Goal: Information Seeking & Learning: Stay updated

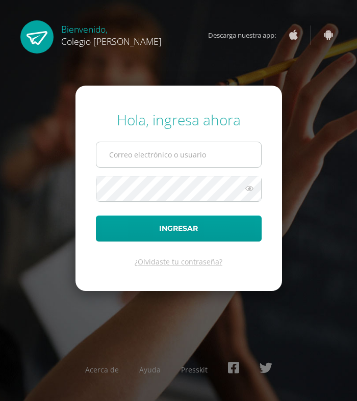
click at [131, 149] on input "text" at bounding box center [178, 154] width 165 height 25
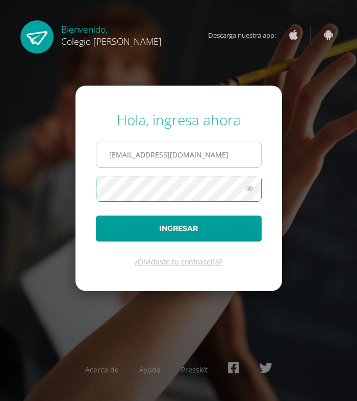
click at [237, 158] on input "[EMAIL_ADDRESS][DOMAIN_NAME]" at bounding box center [178, 154] width 165 height 25
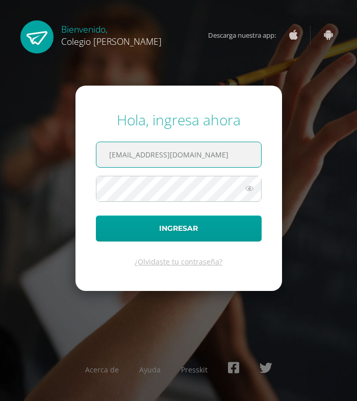
type input "[EMAIL_ADDRESS][DOMAIN_NAME]"
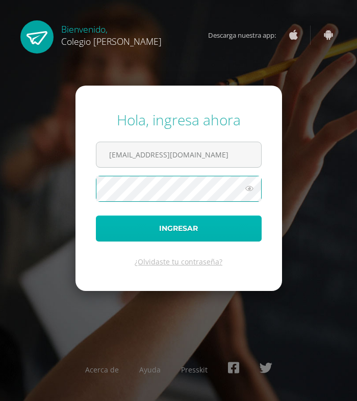
click at [190, 230] on button "Ingresar" at bounding box center [179, 229] width 166 height 26
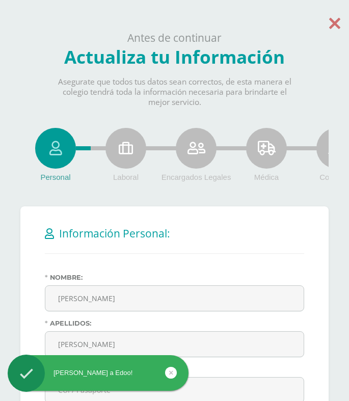
click at [333, 26] on icon at bounding box center [334, 23] width 11 height 18
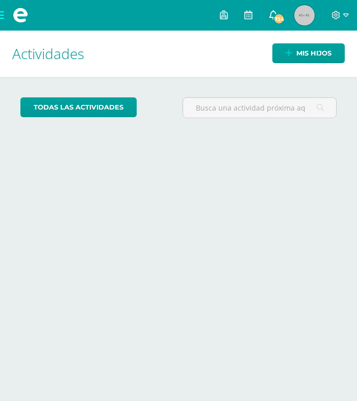
click at [271, 14] on icon at bounding box center [273, 14] width 8 height 9
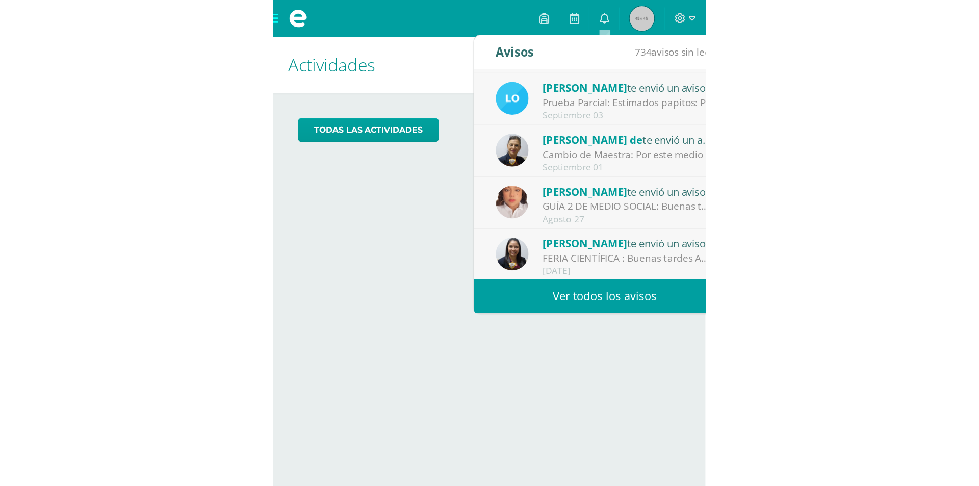
scroll to position [170, 0]
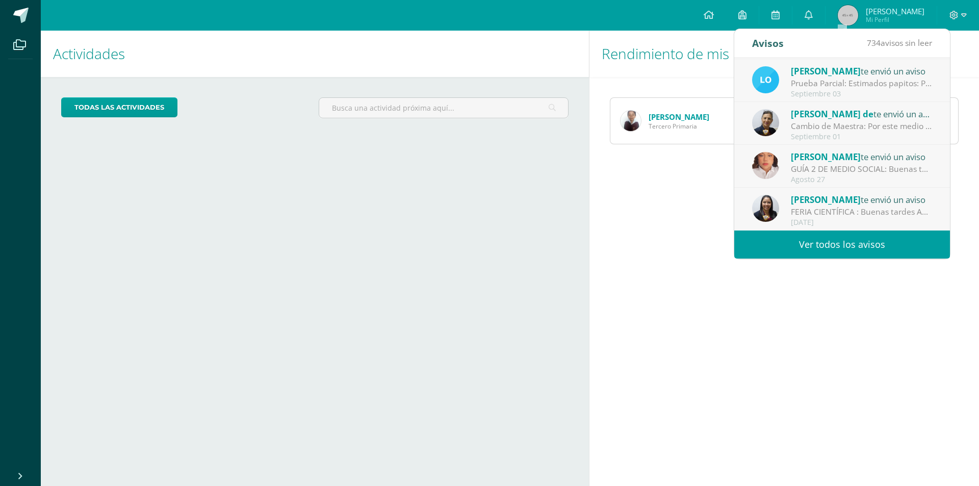
click at [356, 242] on link "Ver todos los avisos" at bounding box center [842, 244] width 216 height 28
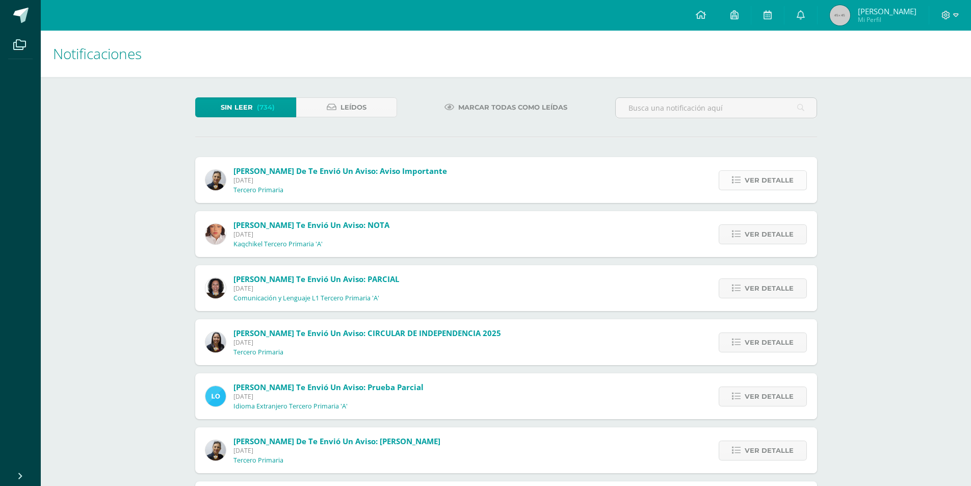
click at [772, 185] on span "Ver detalle" at bounding box center [769, 180] width 49 height 19
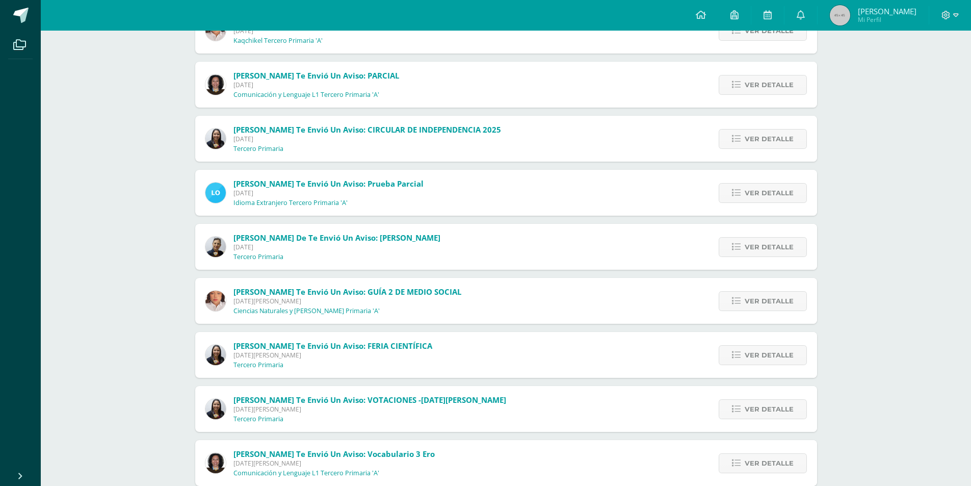
scroll to position [306, 0]
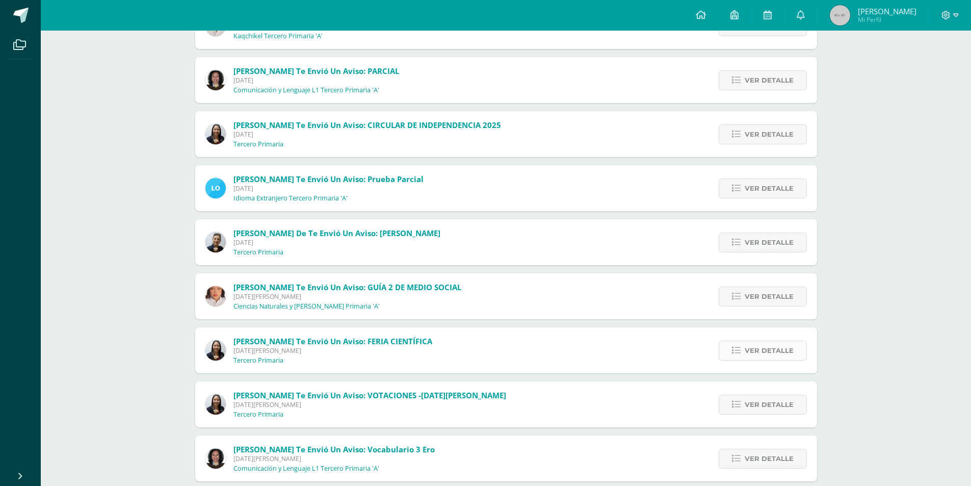
click at [761, 348] on span "Ver detalle" at bounding box center [769, 350] width 49 height 19
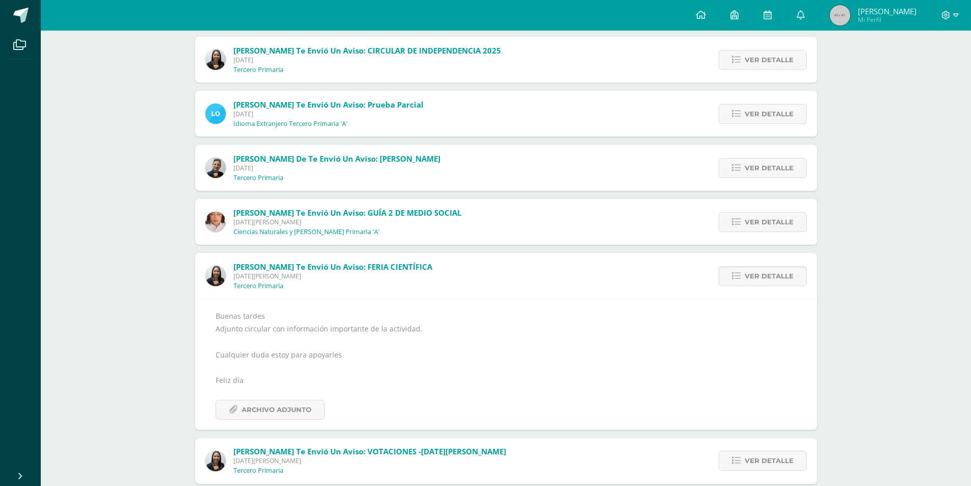
scroll to position [358, 0]
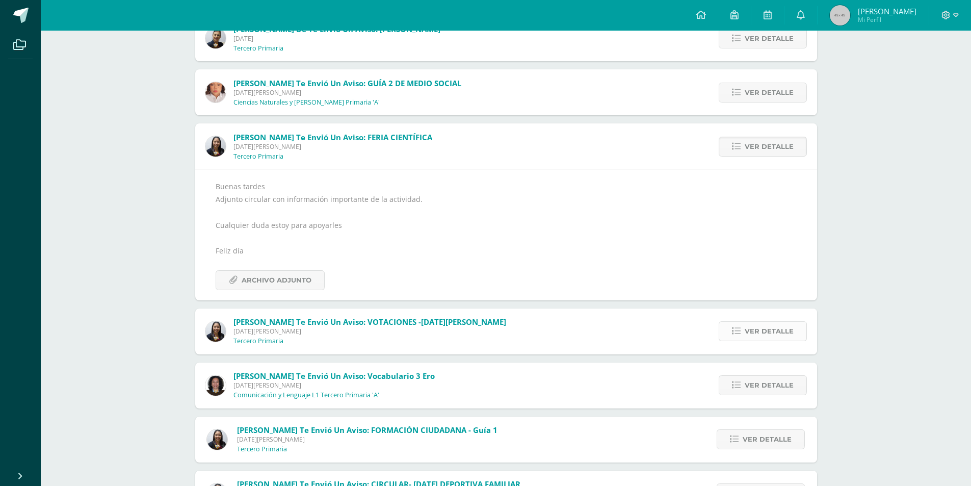
click at [758, 330] on span "Ver detalle" at bounding box center [769, 331] width 49 height 19
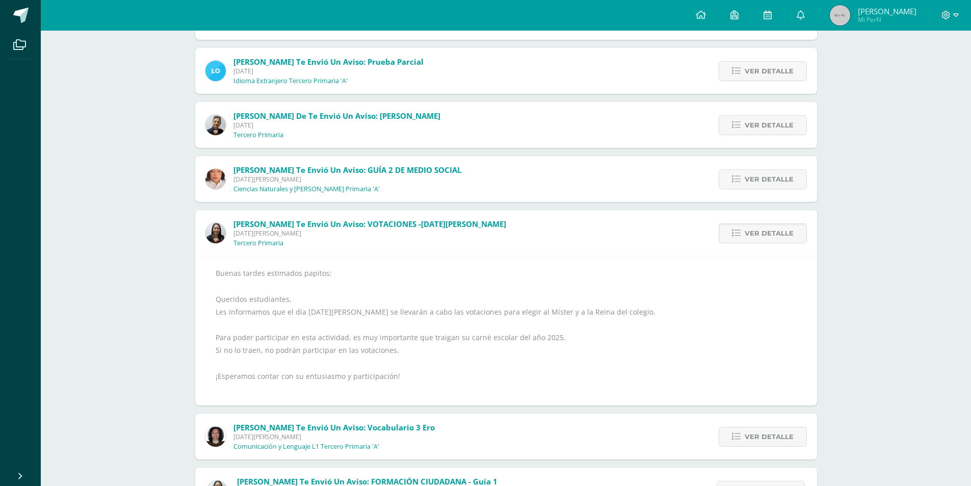
scroll to position [256, 0]
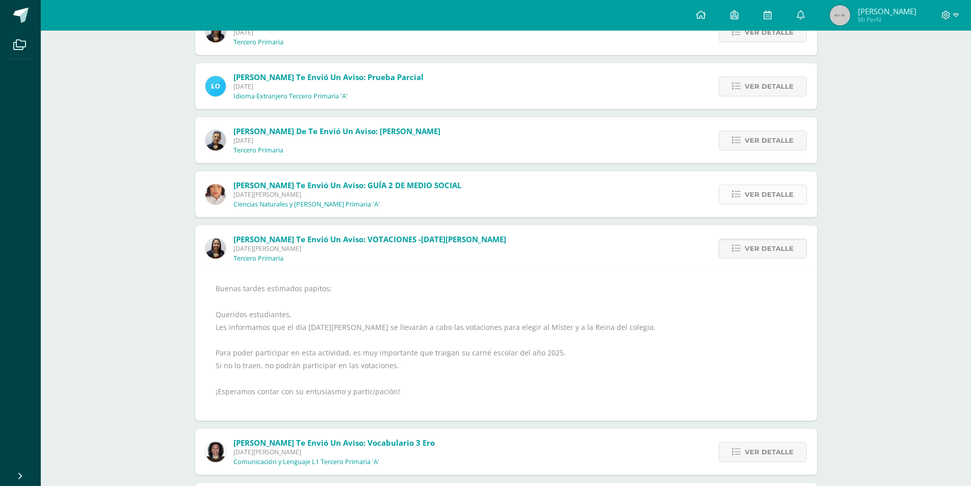
click at [754, 195] on span "Ver detalle" at bounding box center [769, 194] width 49 height 19
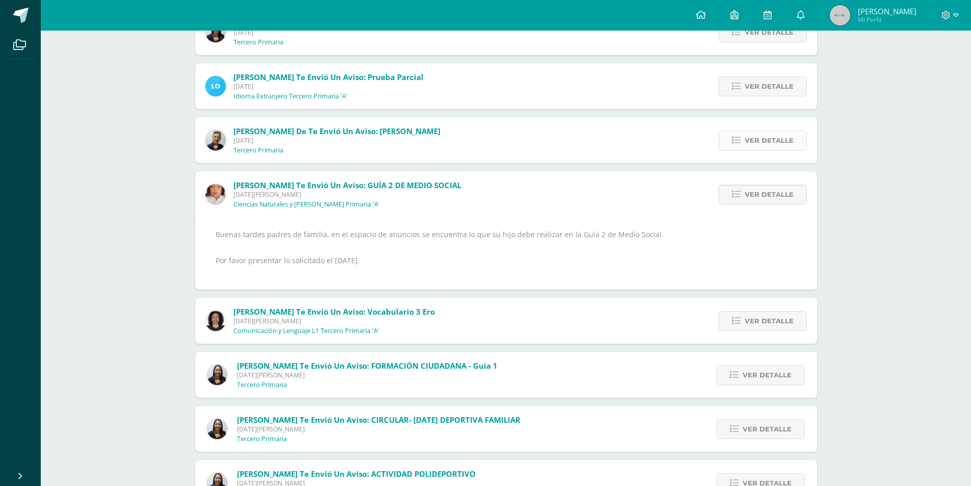
click at [759, 137] on span "Ver detalle" at bounding box center [769, 140] width 49 height 19
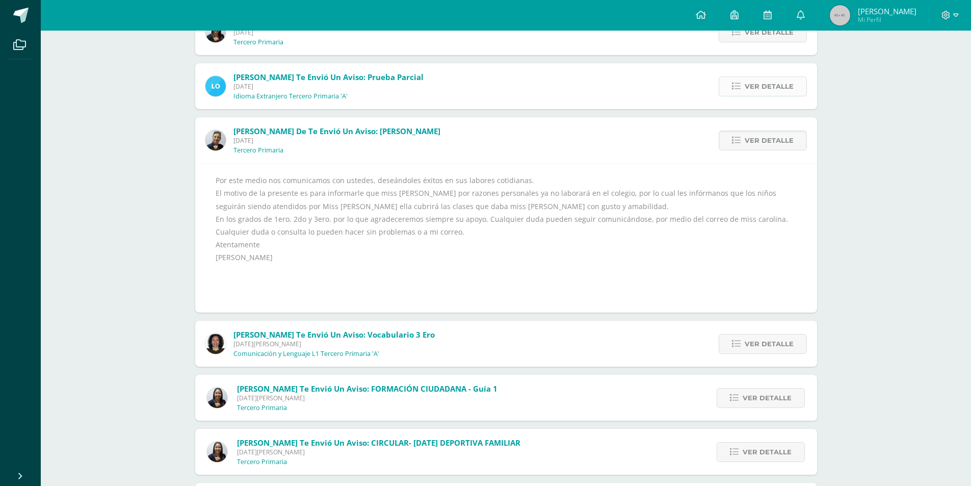
click at [773, 85] on span "Ver detalle" at bounding box center [769, 86] width 49 height 19
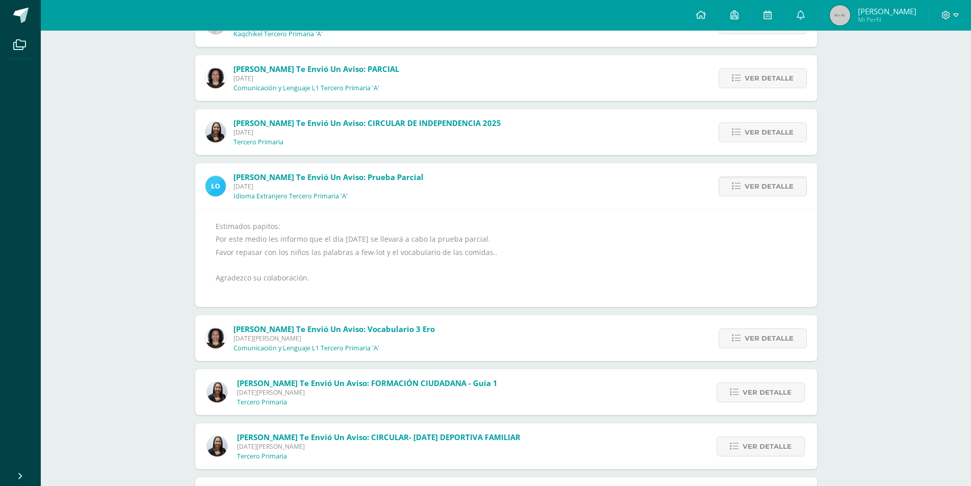
scroll to position [154, 0]
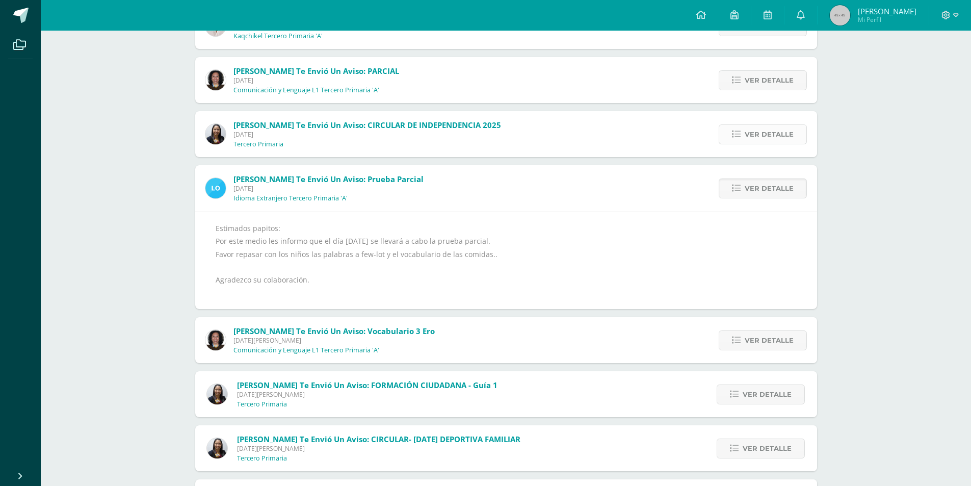
click at [759, 131] on span "Ver detalle" at bounding box center [769, 134] width 49 height 19
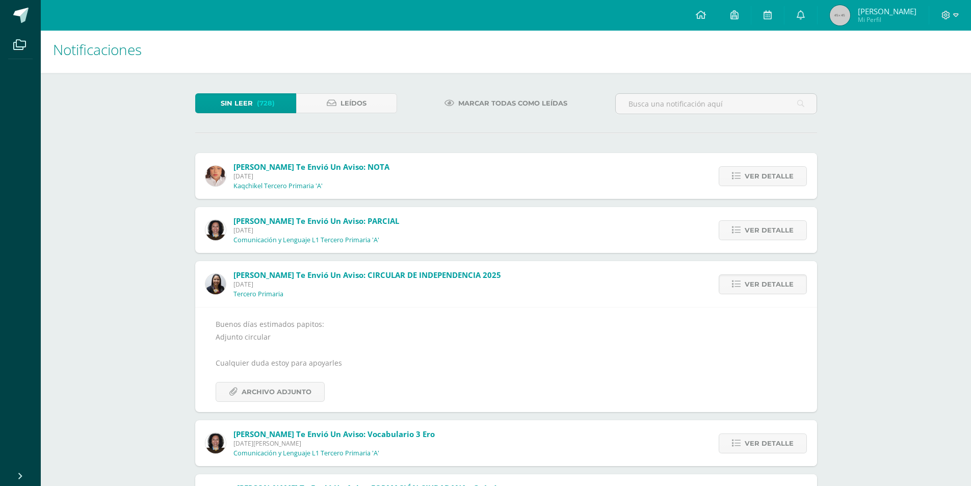
scroll to position [0, 0]
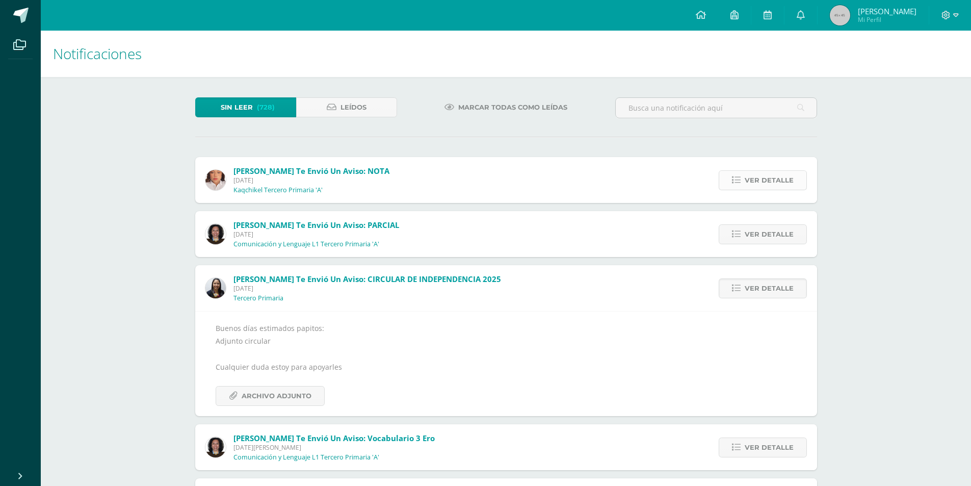
click at [752, 179] on span "Ver detalle" at bounding box center [769, 180] width 49 height 19
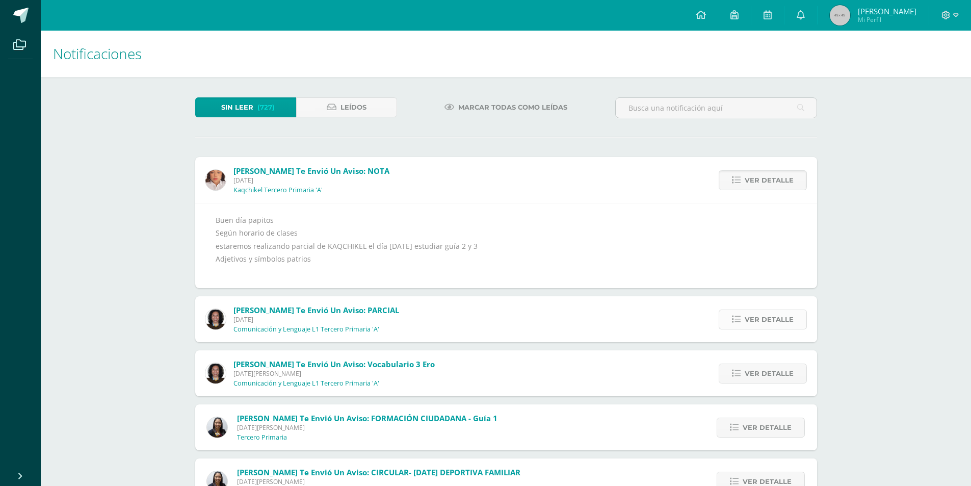
click at [779, 320] on span "Ver detalle" at bounding box center [769, 319] width 49 height 19
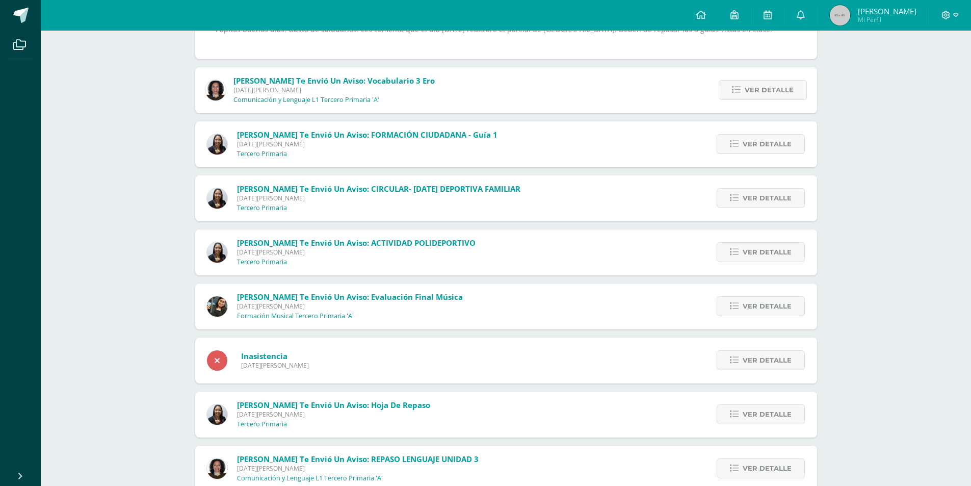
scroll to position [204, 0]
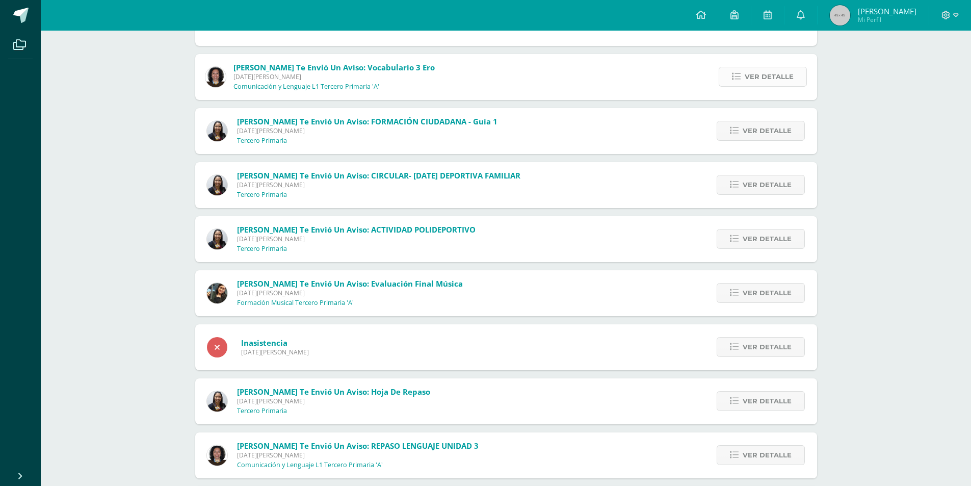
click at [749, 76] on span "Ver detalle" at bounding box center [769, 76] width 49 height 19
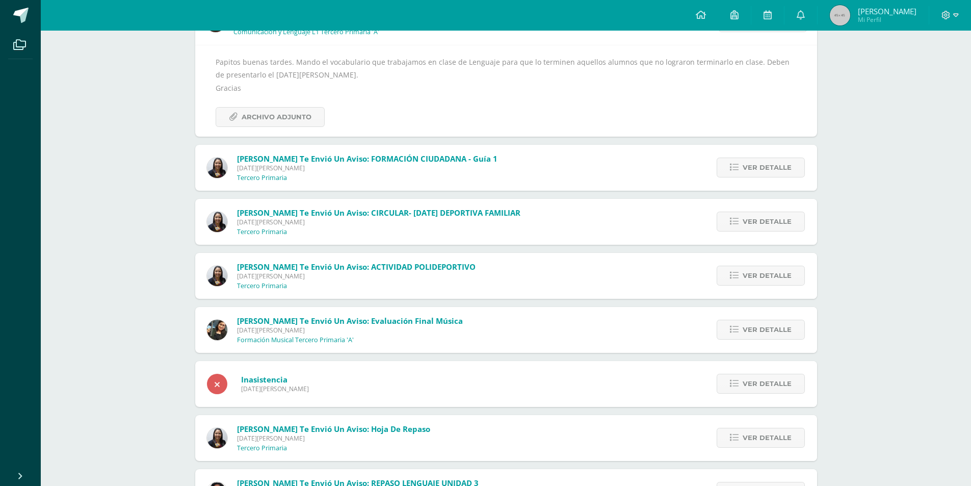
scroll to position [158, 0]
click at [758, 178] on link "Ver detalle" at bounding box center [761, 169] width 88 height 20
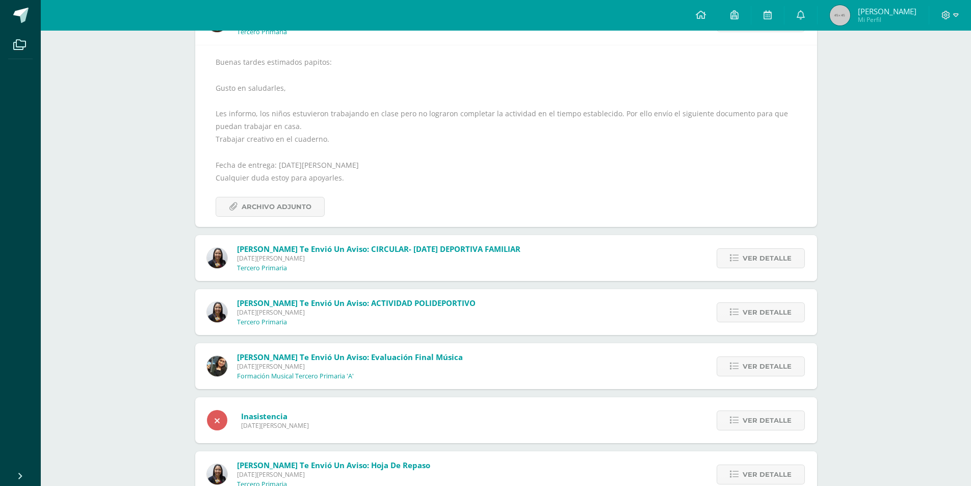
scroll to position [112, 0]
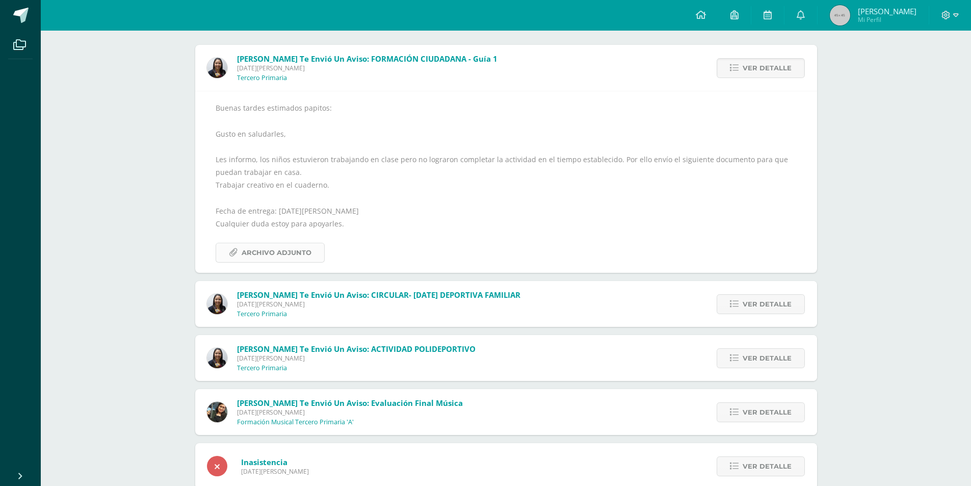
click at [281, 253] on span "Archivo Adjunto" at bounding box center [277, 252] width 70 height 19
click at [766, 306] on span "Ver detalle" at bounding box center [767, 304] width 49 height 19
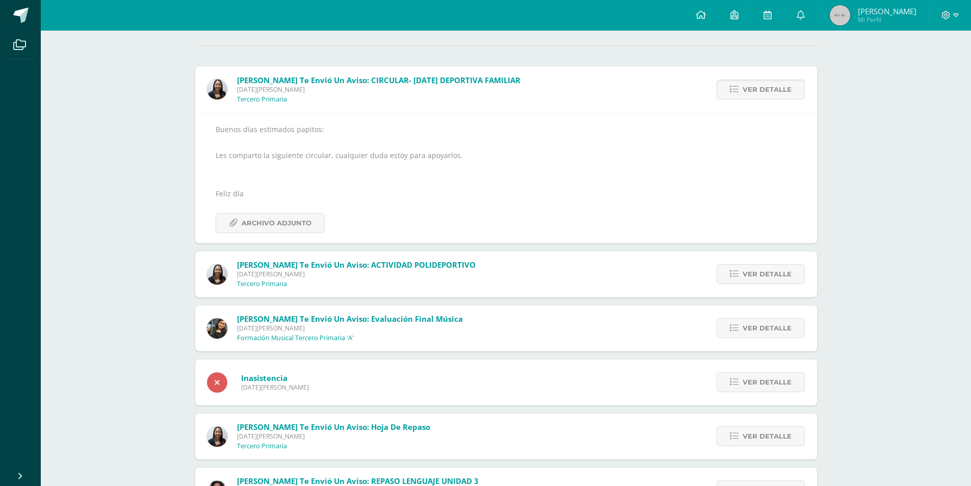
scroll to position [0, 0]
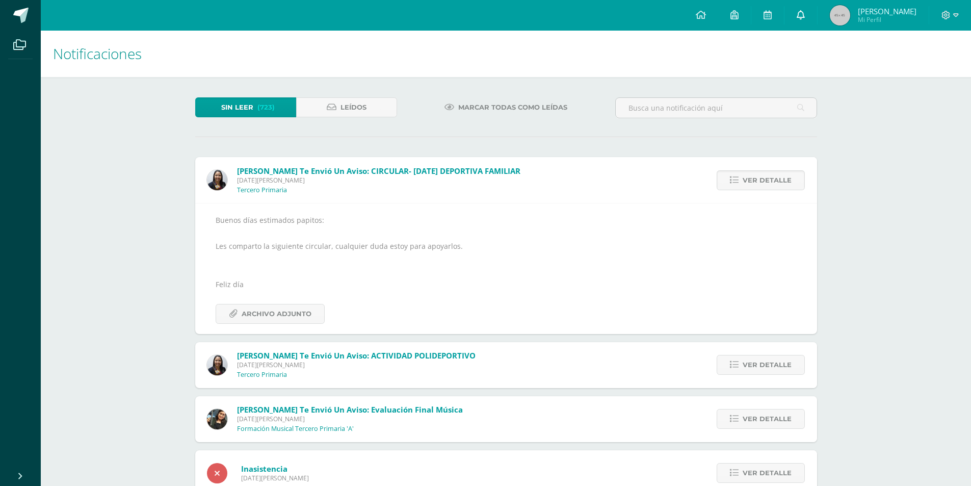
click at [805, 13] on icon at bounding box center [801, 14] width 8 height 9
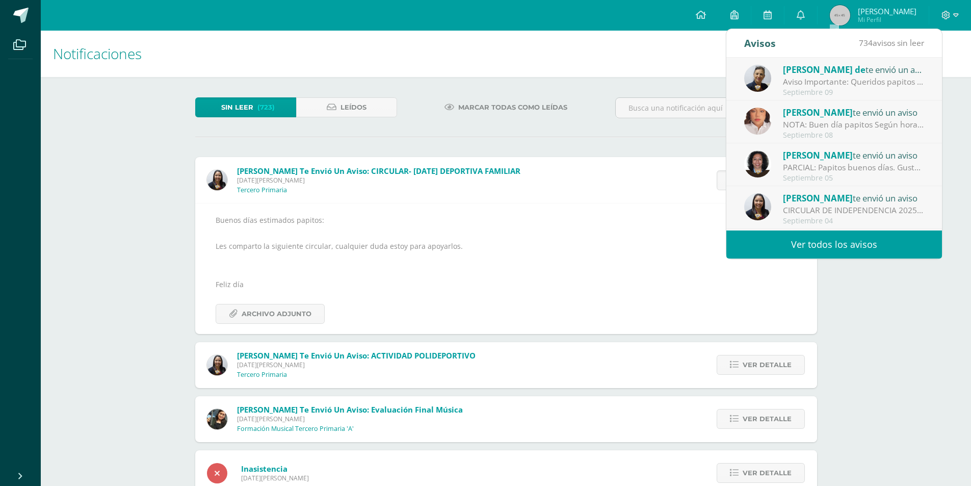
click at [862, 126] on div "NOTA: Buen día papitos Según horario de clases estaremos realizando parcial de …" at bounding box center [854, 125] width 142 height 12
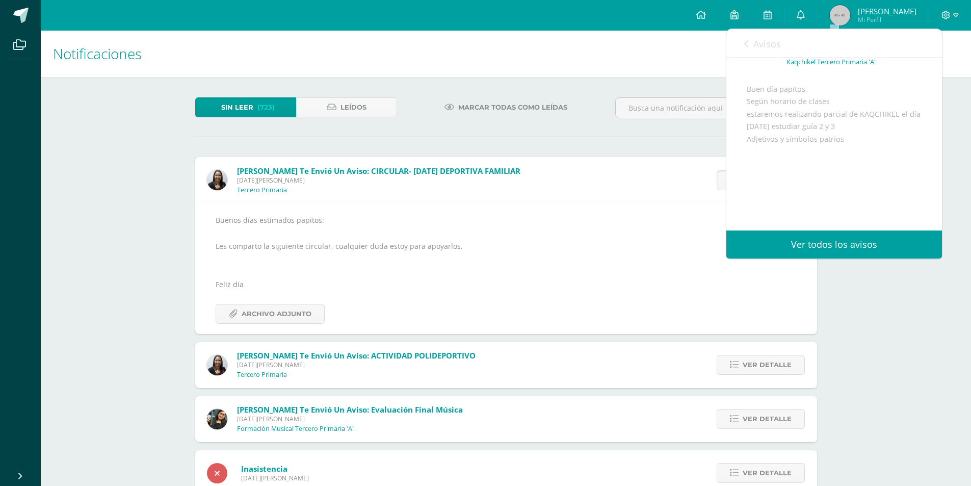
scroll to position [80, 0]
click at [749, 44] on link "Avisos" at bounding box center [762, 43] width 37 height 29
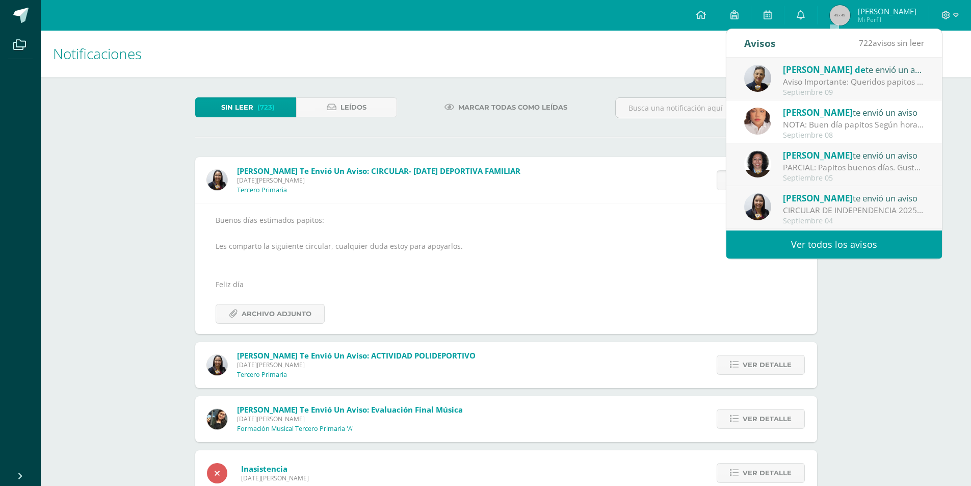
click at [824, 165] on div "PARCIAL: Papitos buenos días. Gusto de saludarlos. Les comento que el día lunes…" at bounding box center [854, 168] width 142 height 12
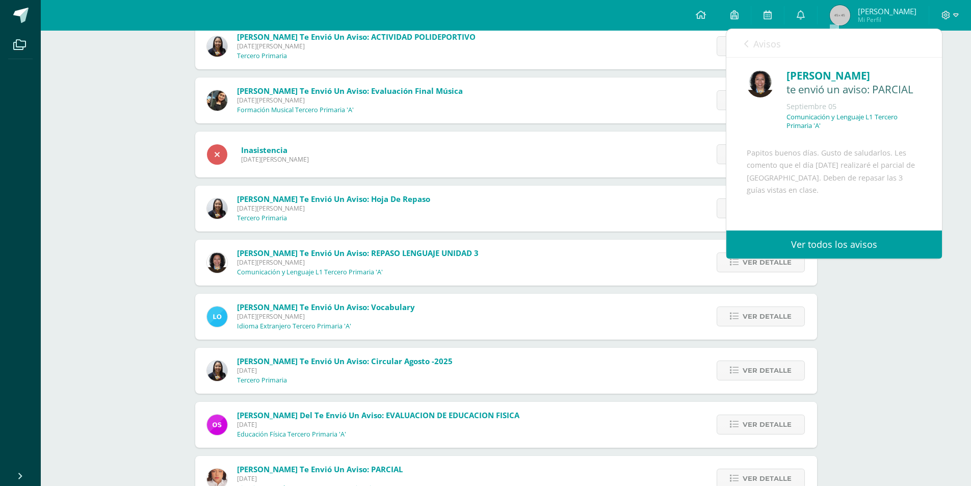
scroll to position [76, 0]
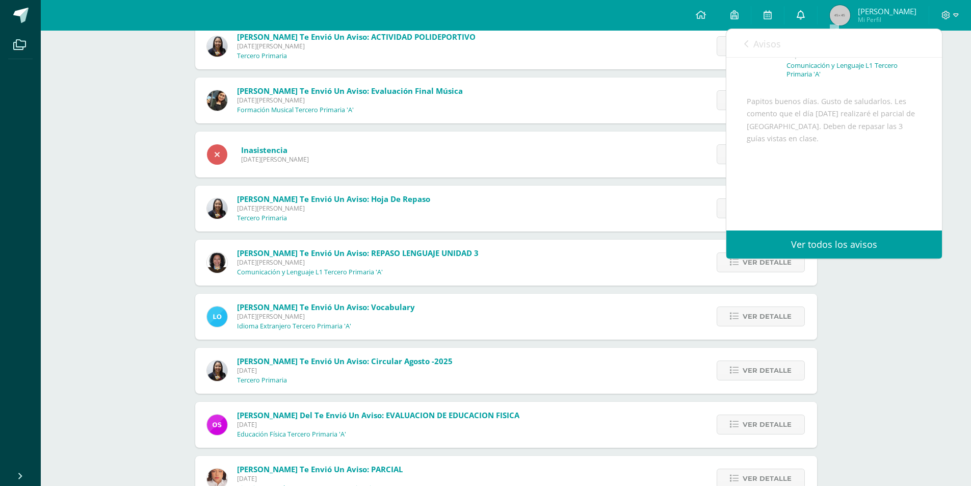
click at [805, 11] on icon at bounding box center [801, 14] width 8 height 9
click at [805, 15] on icon at bounding box center [801, 14] width 8 height 9
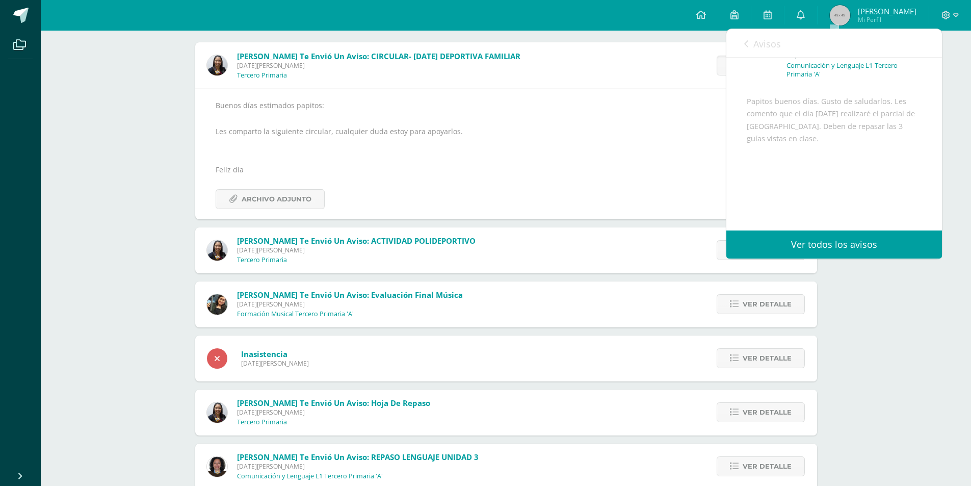
scroll to position [0, 0]
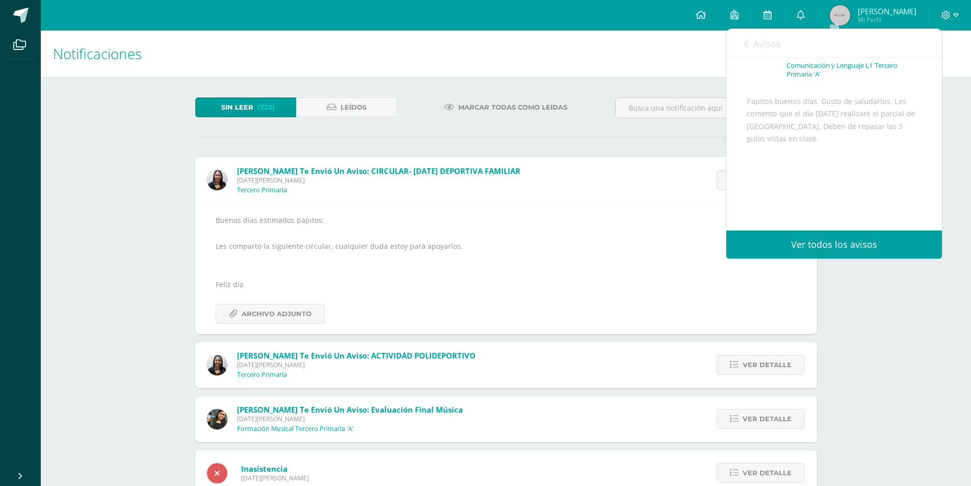
click at [272, 102] on span "(723)" at bounding box center [265, 107] width 17 height 19
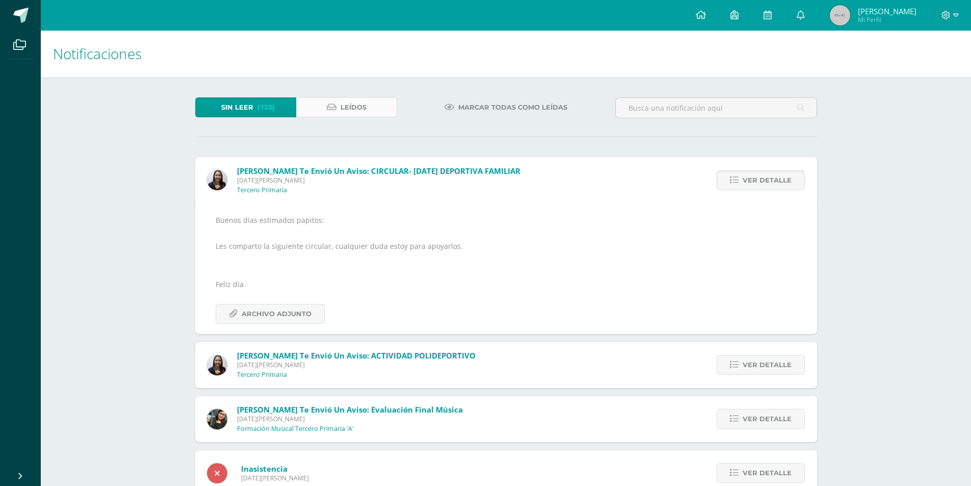
click at [353, 106] on span "Leídos" at bounding box center [354, 107] width 26 height 19
click at [347, 107] on span "Leídos" at bounding box center [354, 107] width 26 height 19
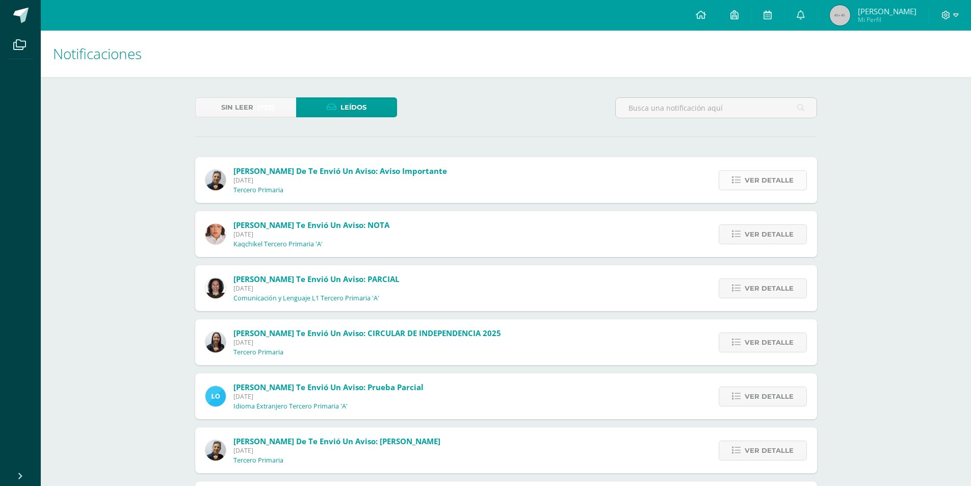
click at [769, 178] on span "Ver detalle" at bounding box center [769, 180] width 49 height 19
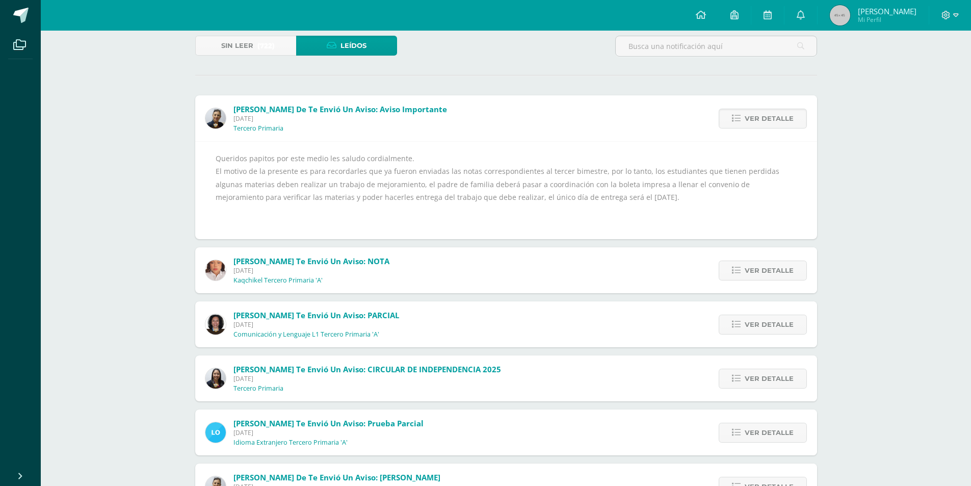
scroll to position [153, 0]
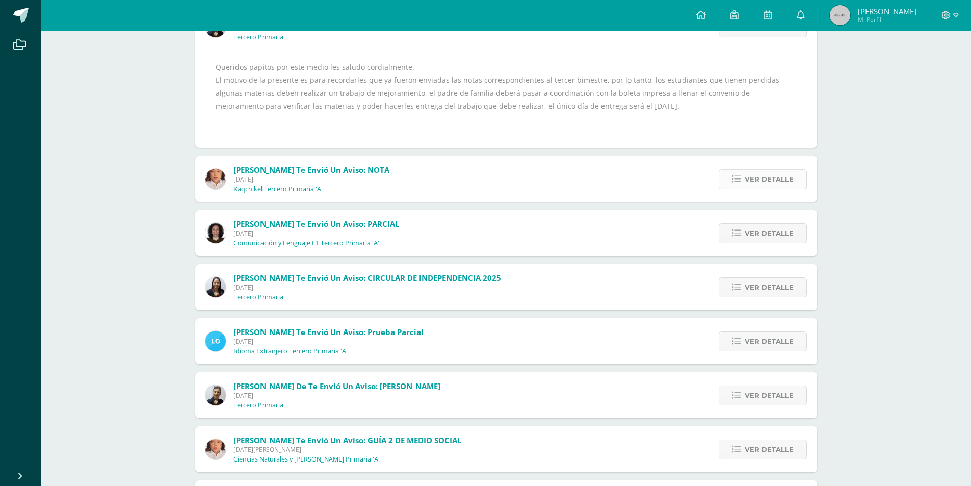
click at [751, 171] on span "Ver detalle" at bounding box center [769, 179] width 49 height 19
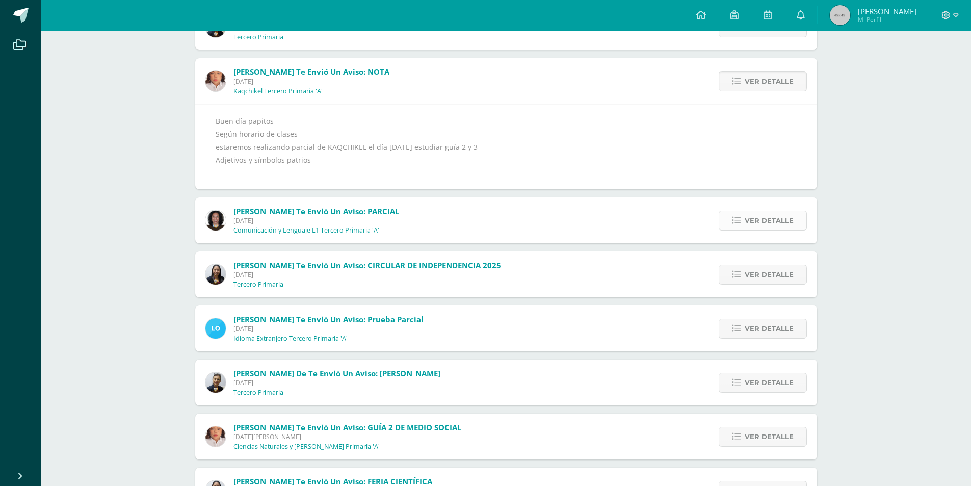
click at [766, 222] on span "Ver detalle" at bounding box center [769, 220] width 49 height 19
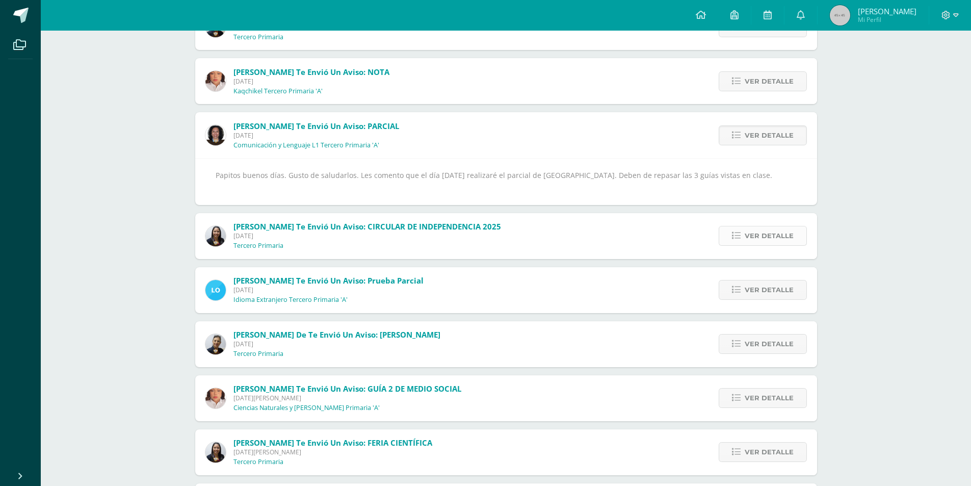
click at [766, 237] on span "Ver detalle" at bounding box center [769, 235] width 49 height 19
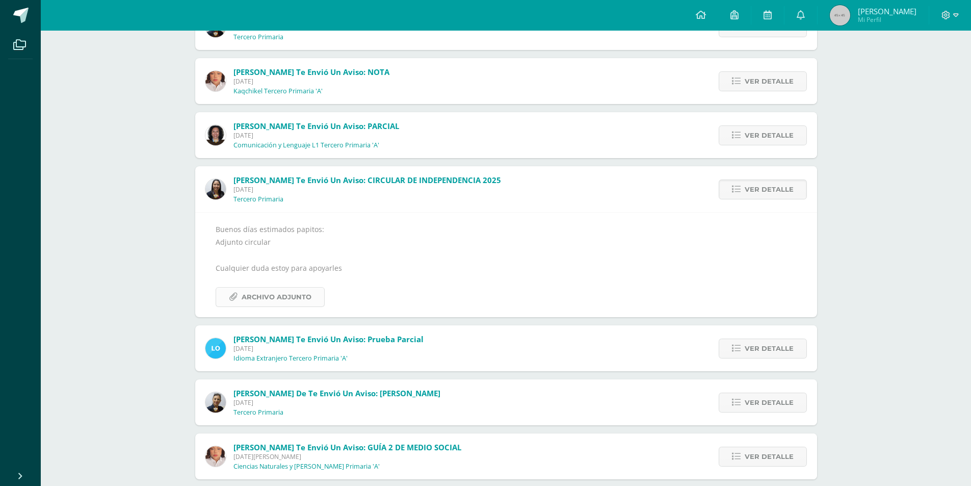
click at [280, 296] on span "Archivo Adjunto" at bounding box center [277, 297] width 70 height 19
click at [426, 347] on div "Loreny te envió un aviso: Prueba Parcial Miércoles 03 de Septiembre de 2025 Idi…" at bounding box center [506, 348] width 622 height 46
click at [755, 345] on span "Ver detalle" at bounding box center [769, 348] width 49 height 19
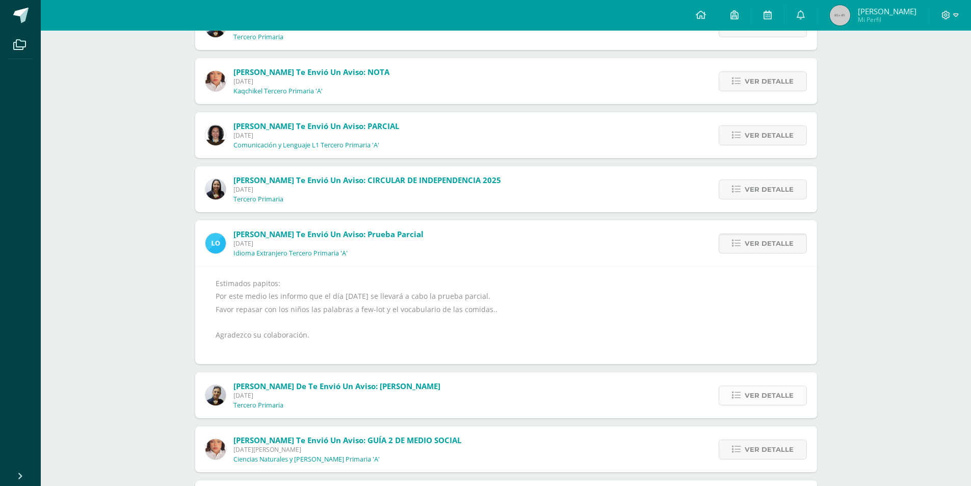
click at [767, 394] on span "Ver detalle" at bounding box center [769, 395] width 49 height 19
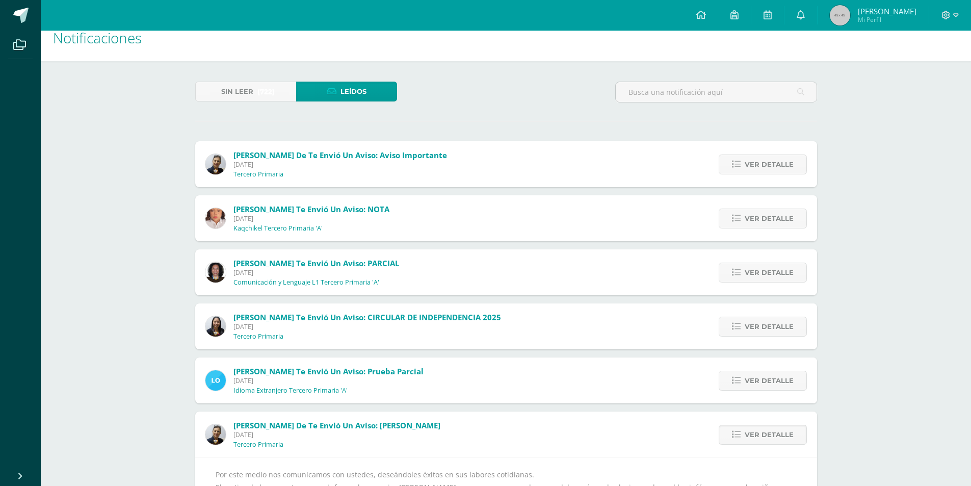
scroll to position [0, 0]
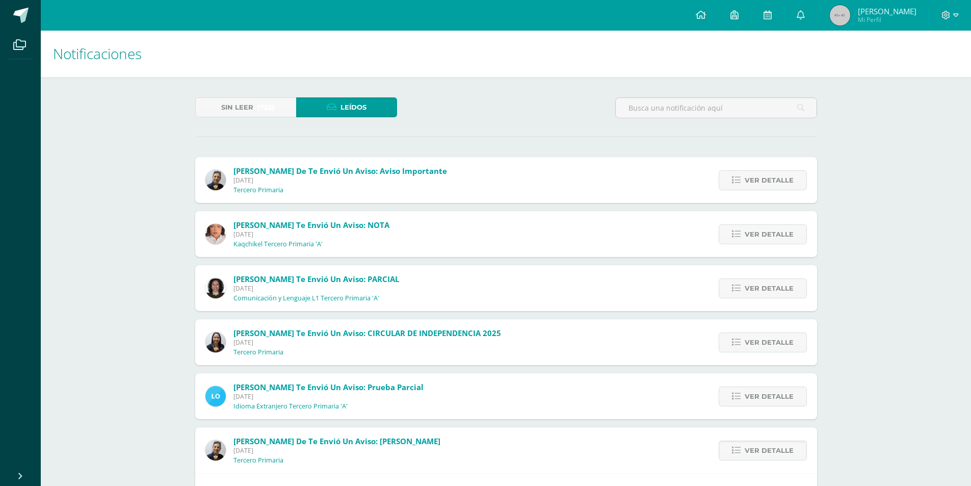
click at [960, 15] on div at bounding box center [950, 15] width 42 height 31
click at [956, 13] on icon at bounding box center [956, 15] width 6 height 9
click at [929, 68] on span "Cerrar sesión" at bounding box center [924, 70] width 46 height 10
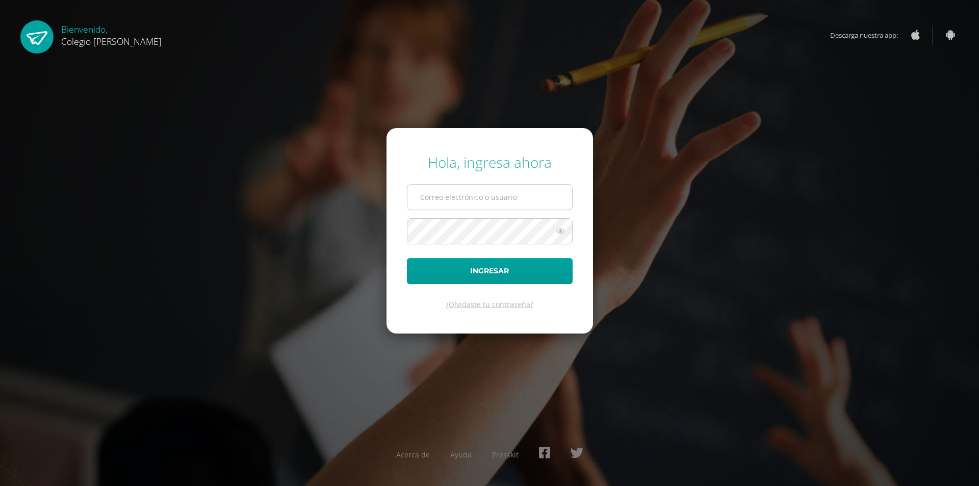
click at [480, 197] on input "text" at bounding box center [489, 197] width 165 height 25
type input "[EMAIL_ADDRESS][DOMAIN_NAME]"
